Goal: Transaction & Acquisition: Subscribe to service/newsletter

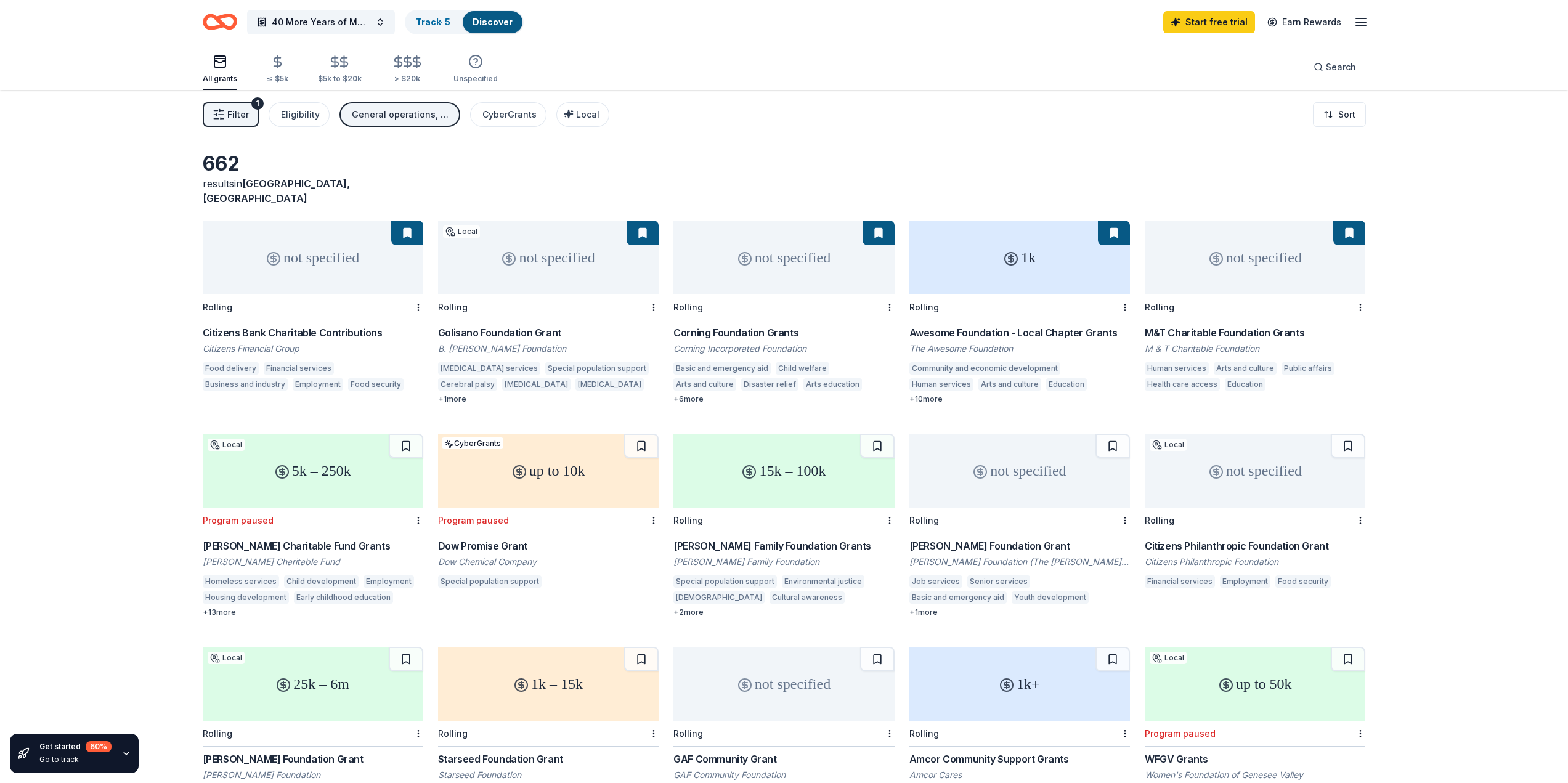
click at [353, 326] on div "Citizens Bank Charitable Contributions" at bounding box center [312, 333] width 221 height 15
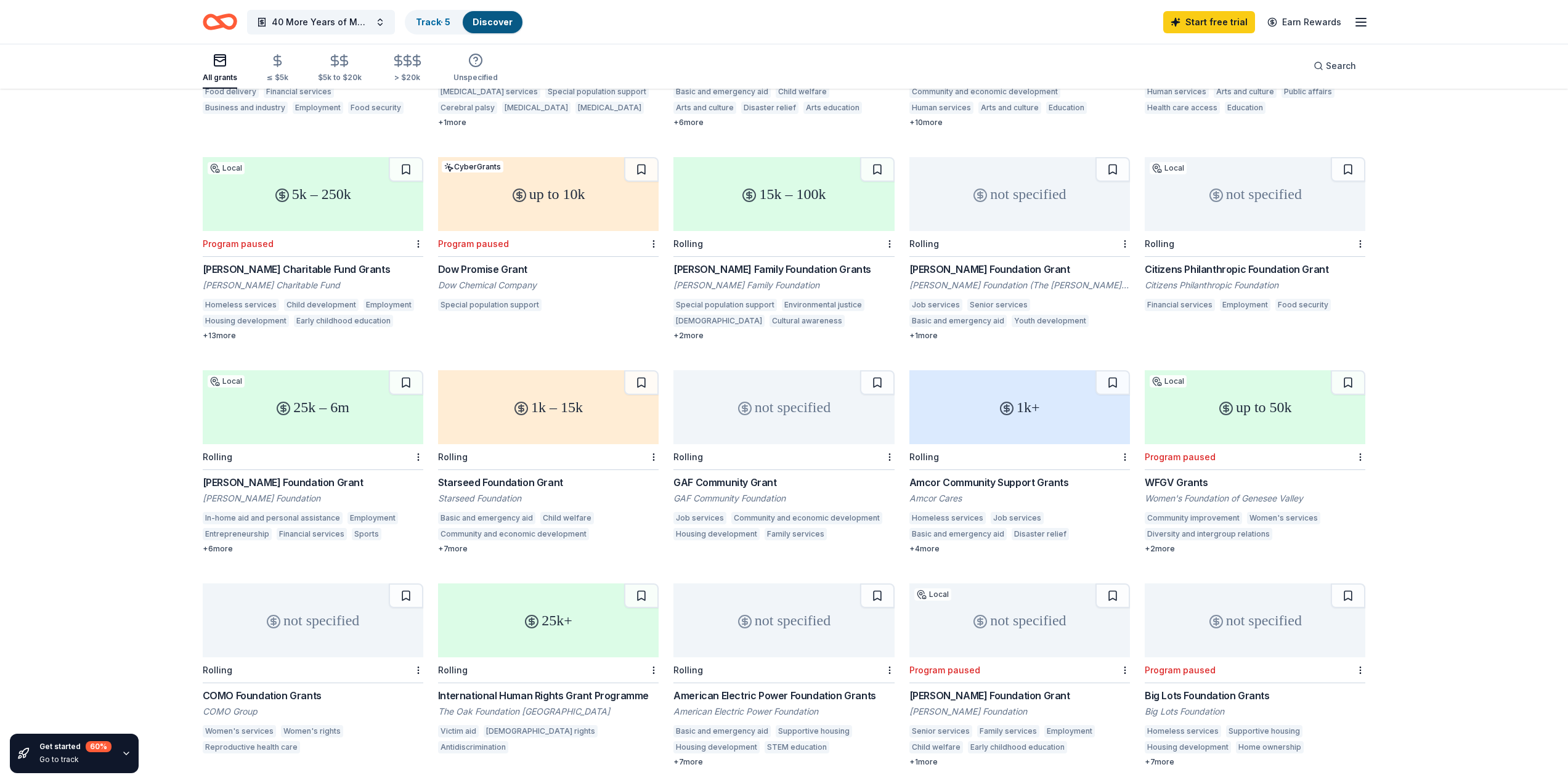
scroll to position [273, 0]
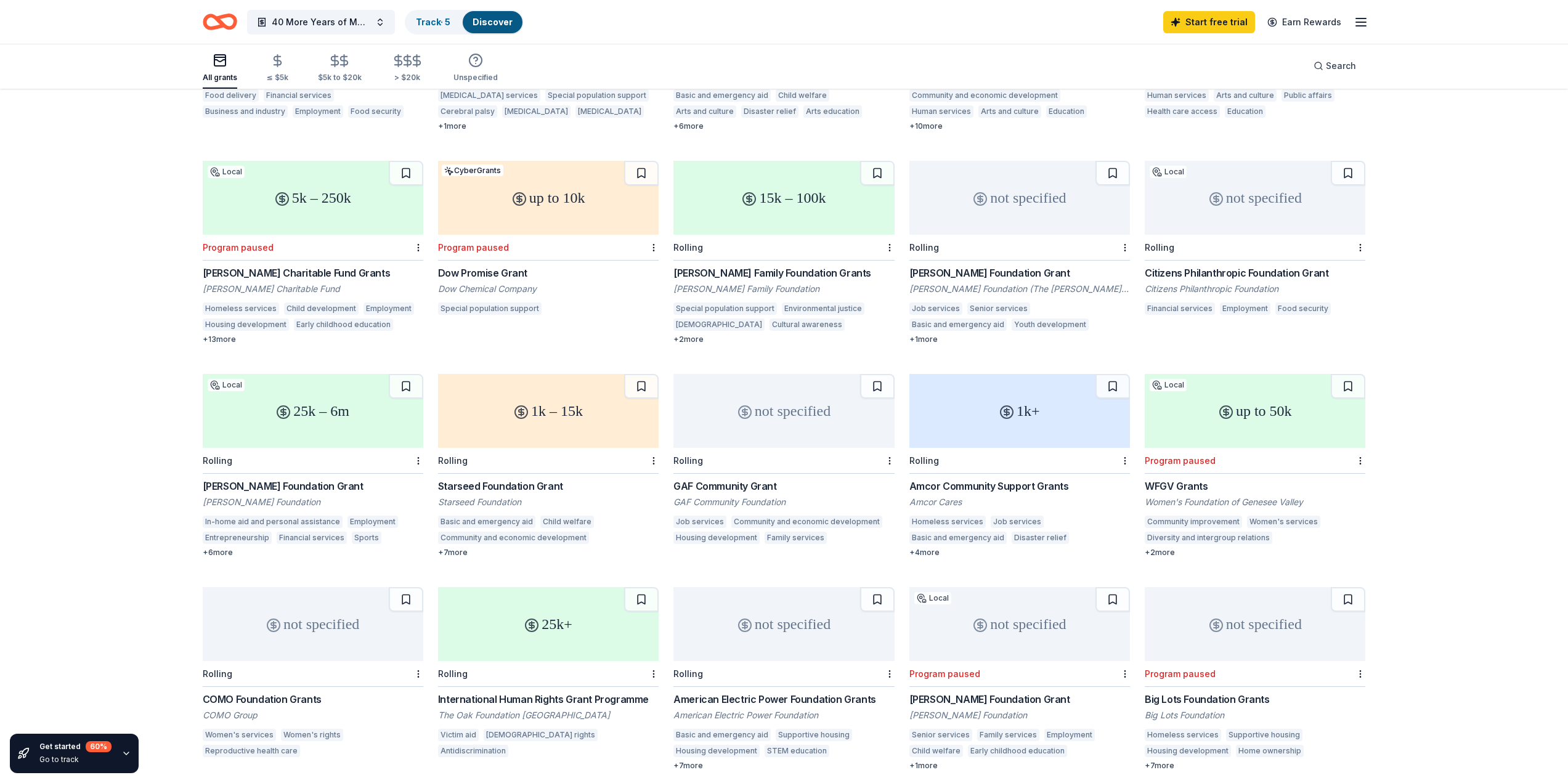
click at [773, 400] on div "not specified" at bounding box center [783, 411] width 221 height 74
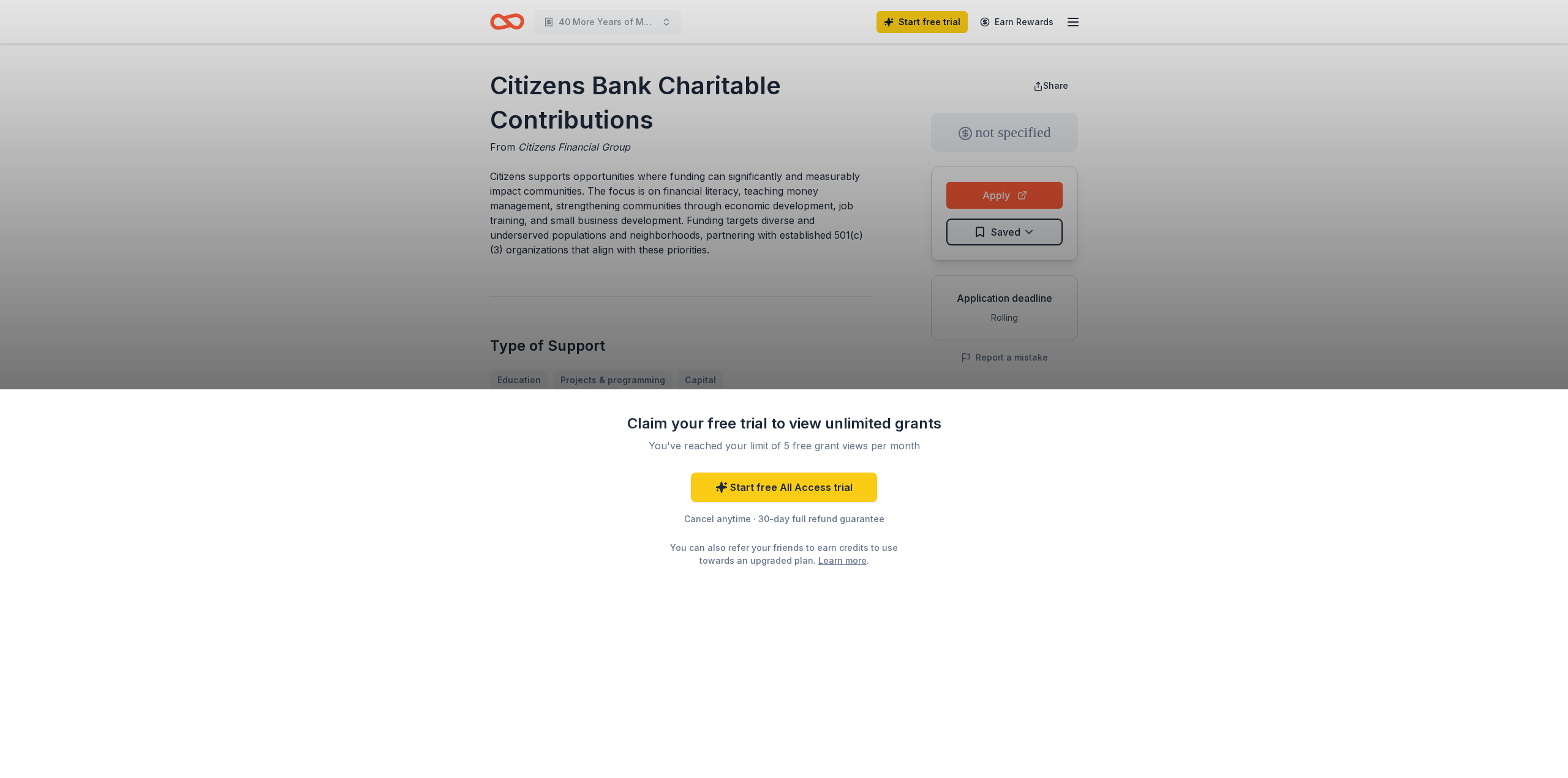
drag, startPoint x: 490, startPoint y: 81, endPoint x: 705, endPoint y: 121, distance: 218.7
click at [705, 121] on div "Claim your free trial to view unlimited grants You've reached your limit of 5 f…" at bounding box center [784, 389] width 1568 height 778
click at [754, 484] on link "Start free All Access trial" at bounding box center [784, 487] width 187 height 30
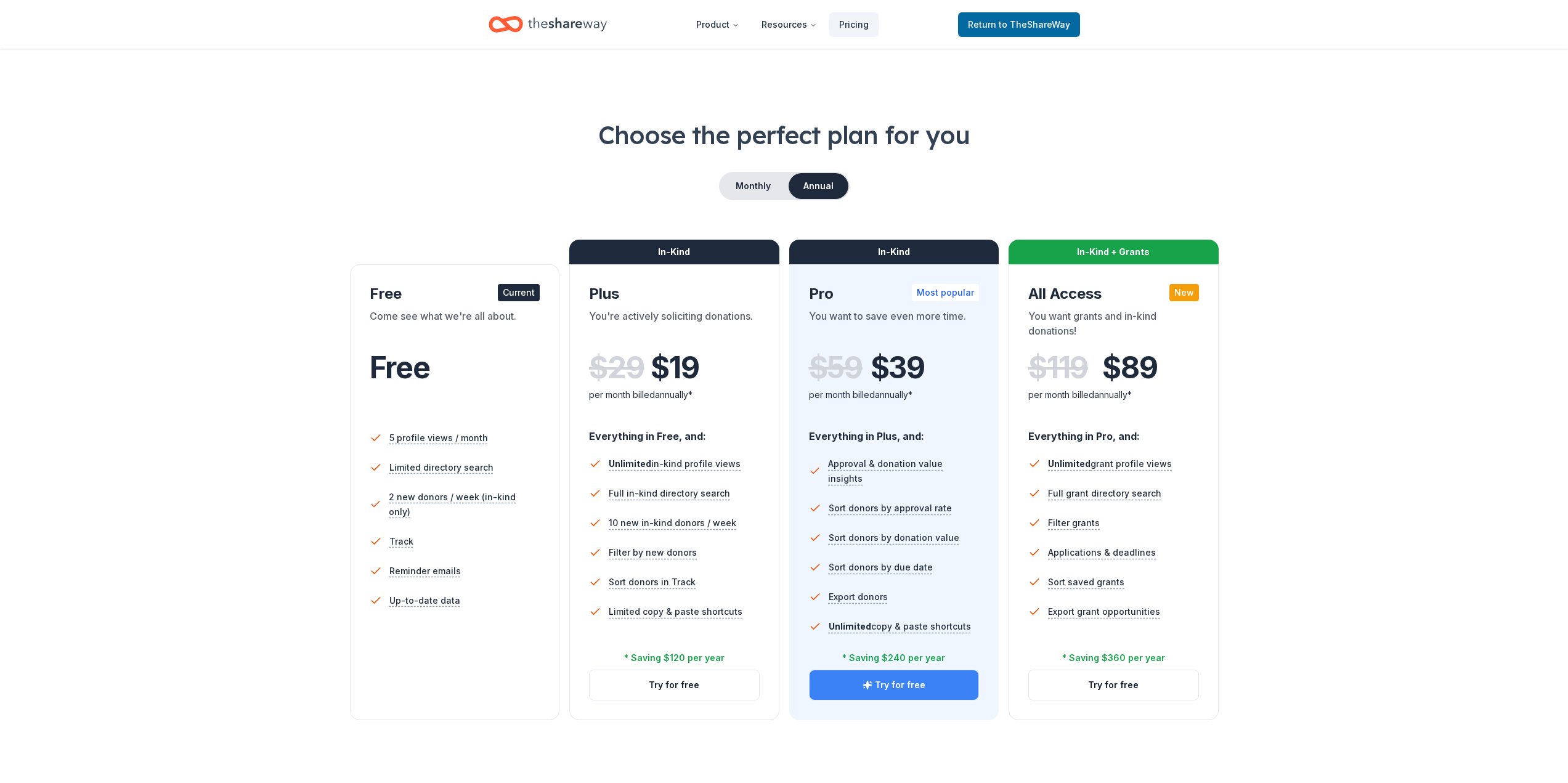
click at [942, 680] on button "Try for free" at bounding box center [894, 685] width 170 height 30
click at [1128, 681] on button "Try for free" at bounding box center [1114, 685] width 170 height 30
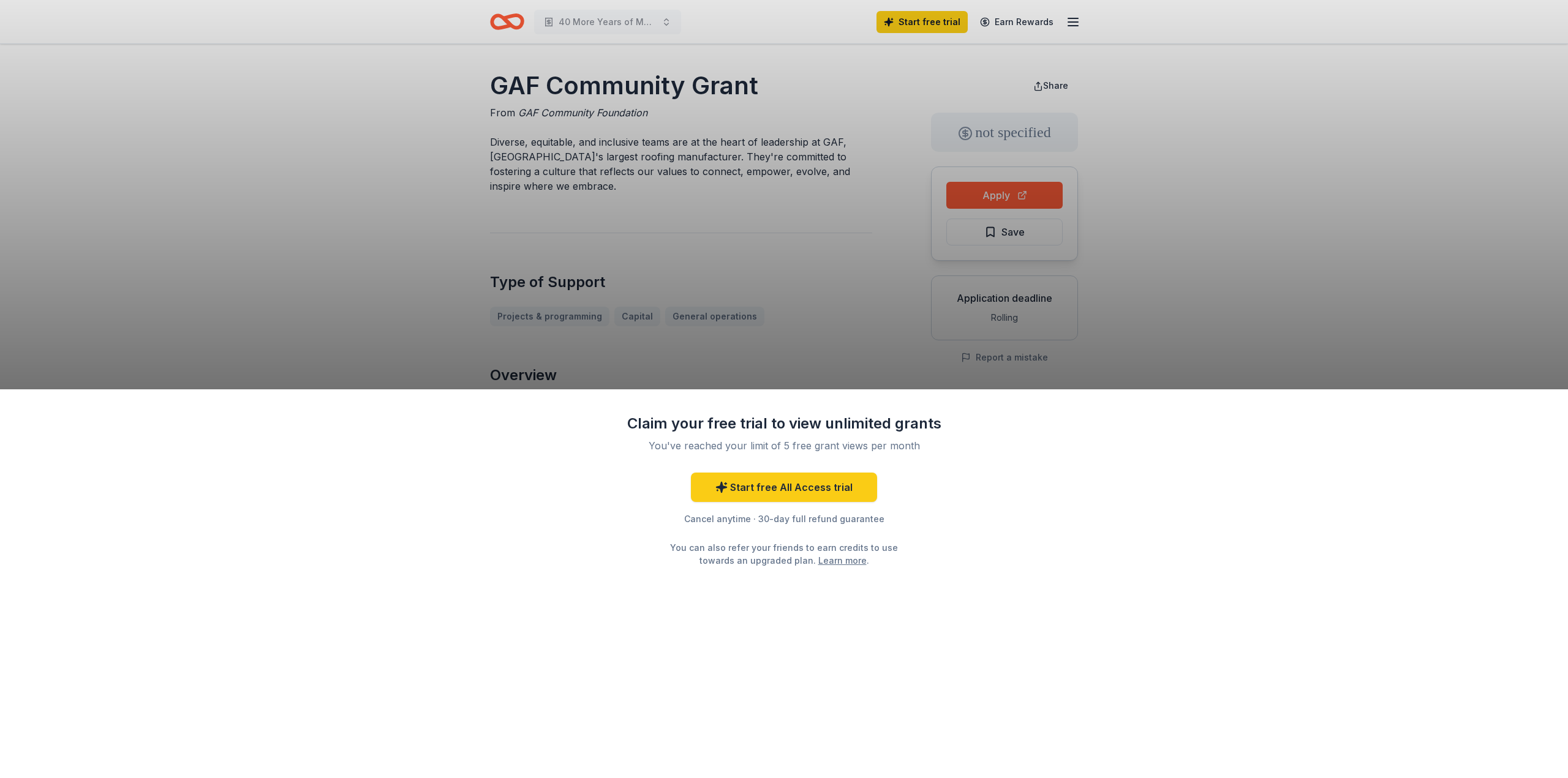
drag, startPoint x: 809, startPoint y: 85, endPoint x: 479, endPoint y: 87, distance: 330.0
click at [479, 87] on div "Claim your free trial to view unlimited grants You've reached your limit of 5 f…" at bounding box center [784, 389] width 1568 height 778
